Goal: Task Accomplishment & Management: Complete application form

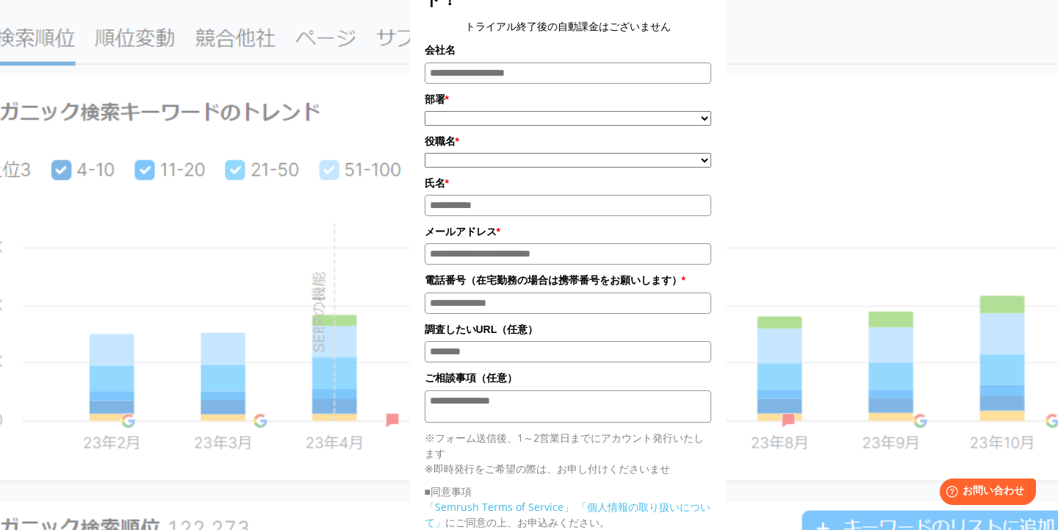
scroll to position [201, 0]
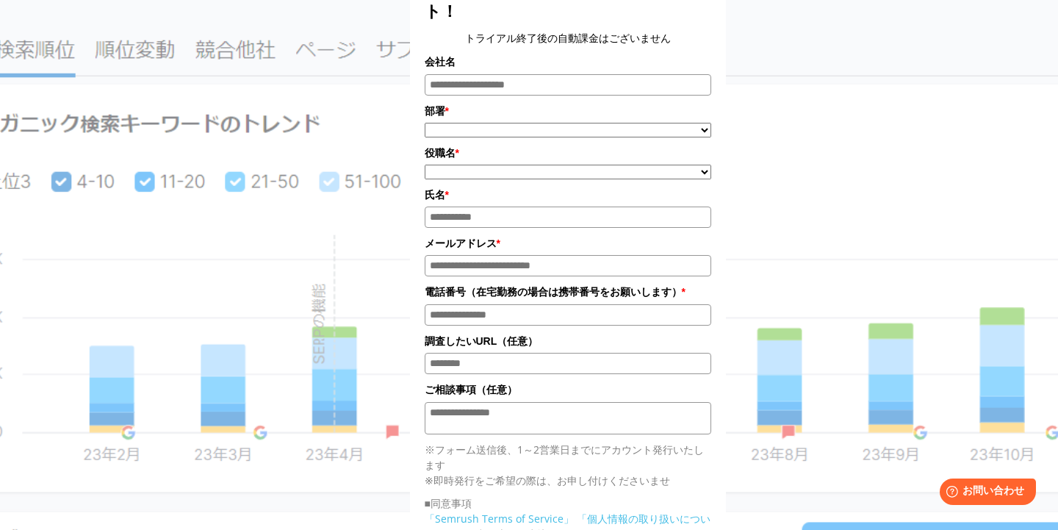
click at [660, 87] on input "会社名" at bounding box center [568, 84] width 286 height 21
